Goal: Find specific page/section: Find specific page/section

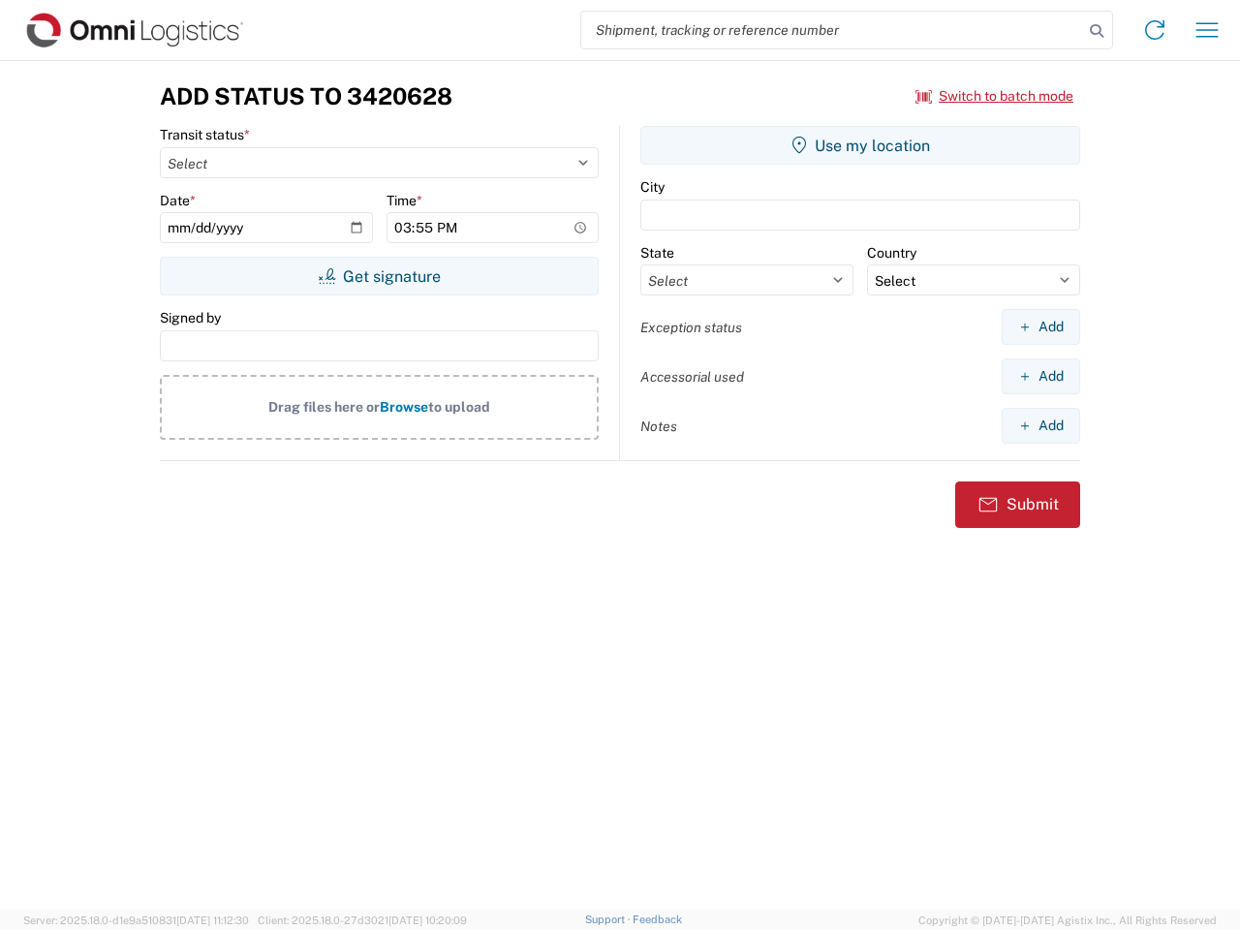
click at [832, 30] on input "search" at bounding box center [832, 30] width 502 height 37
click at [1097, 31] on icon at bounding box center [1096, 30] width 27 height 27
click at [1155, 30] on icon at bounding box center [1155, 30] width 31 height 31
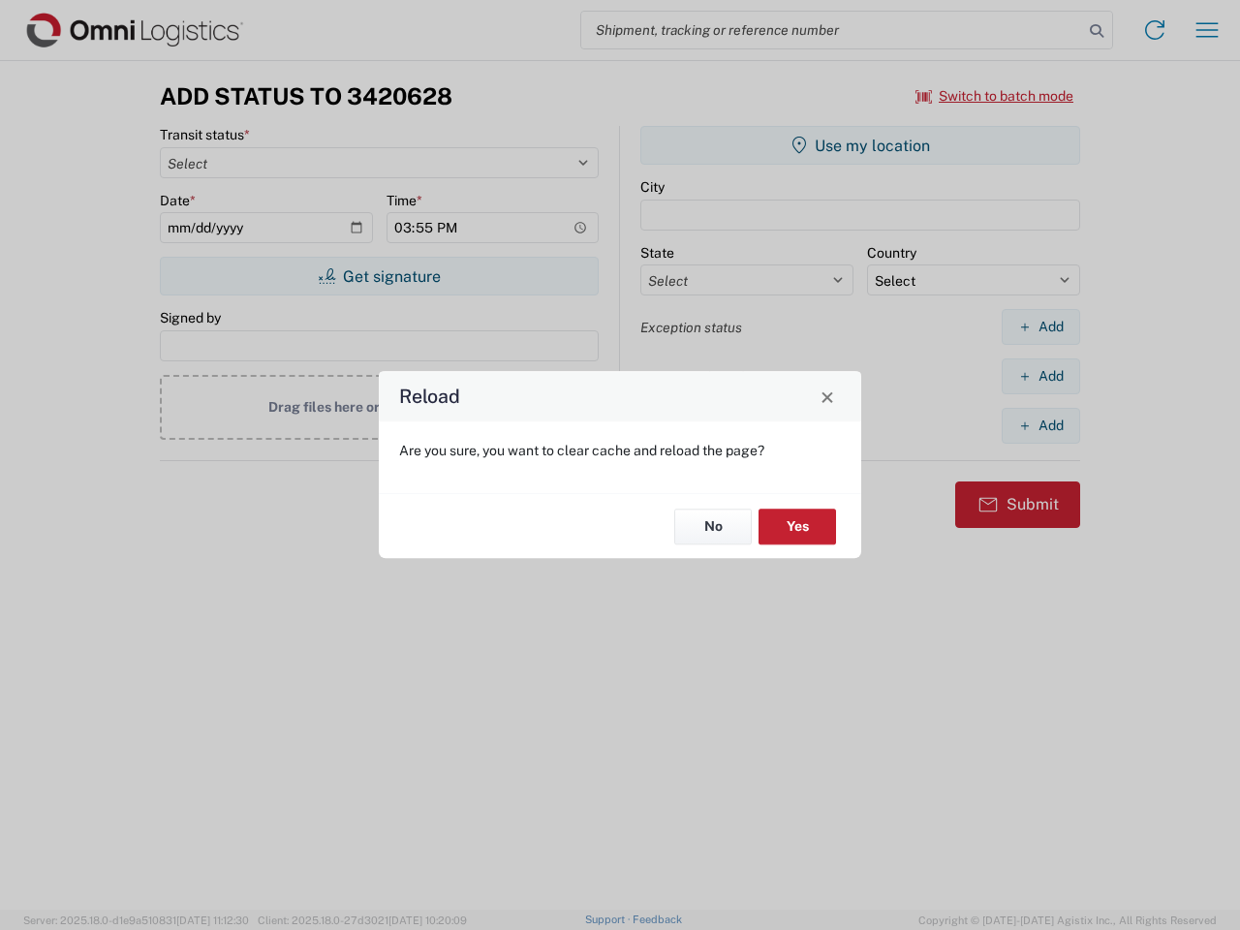
click at [1207, 30] on div "Reload Are you sure, you want to clear cache and reload the page? No Yes" at bounding box center [620, 465] width 1240 height 930
click at [995, 96] on div "Reload Are you sure, you want to clear cache and reload the page? No Yes" at bounding box center [620, 465] width 1240 height 930
click at [379, 276] on div "Reload Are you sure, you want to clear cache and reload the page? No Yes" at bounding box center [620, 465] width 1240 height 930
click at [860, 145] on div "Reload Are you sure, you want to clear cache and reload the page? No Yes" at bounding box center [620, 465] width 1240 height 930
click at [1041, 327] on div "Reload Are you sure, you want to clear cache and reload the page? No Yes" at bounding box center [620, 465] width 1240 height 930
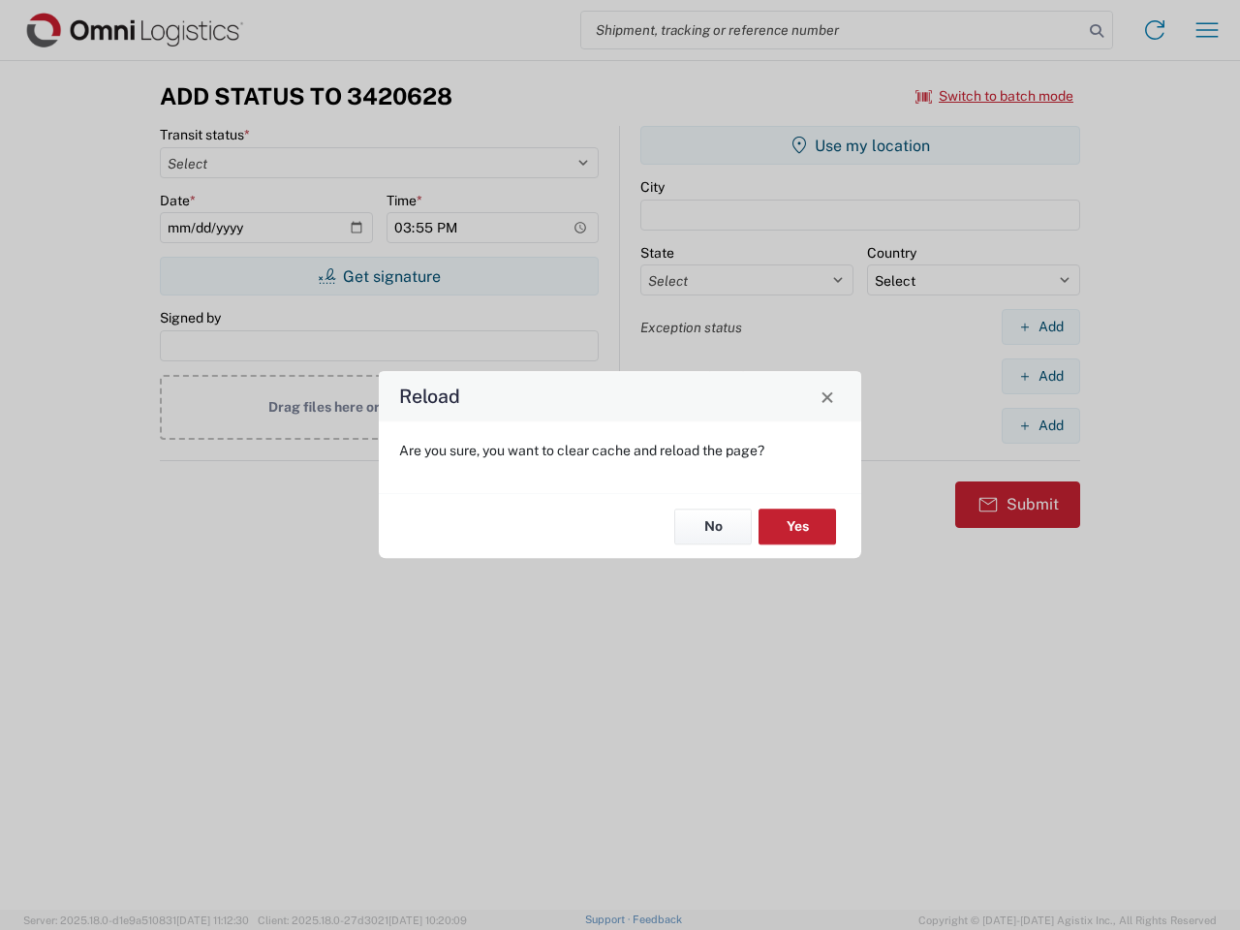
click at [1041, 376] on div "Reload Are you sure, you want to clear cache and reload the page? No Yes" at bounding box center [620, 465] width 1240 height 930
click at [1041, 425] on div "Reload Are you sure, you want to clear cache and reload the page? No Yes" at bounding box center [620, 465] width 1240 height 930
